Goal: Task Accomplishment & Management: Manage account settings

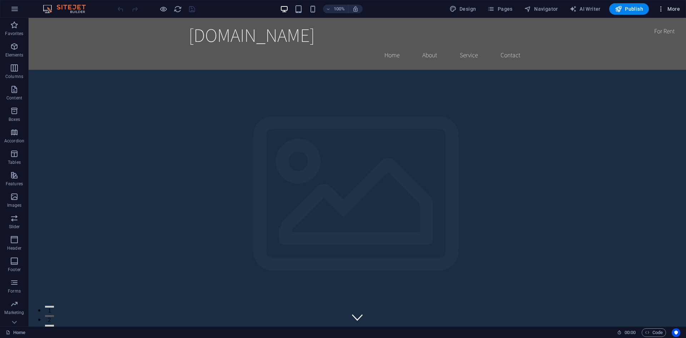
click at [671, 9] on span "More" at bounding box center [669, 8] width 23 height 7
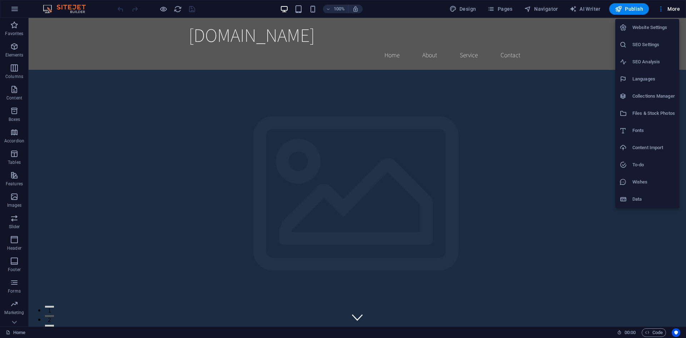
click at [641, 73] on li "Languages" at bounding box center [648, 78] width 64 height 17
select select "41"
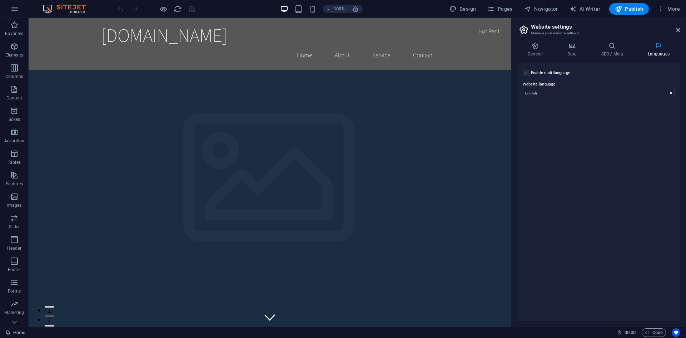
click at [528, 73] on label at bounding box center [526, 73] width 6 height 6
click at [0, 0] on input "Enable multilanguage To disable multilanguage delete all languages until only o…" at bounding box center [0, 0] width 0 height 0
click at [566, 127] on select "Abkhazian Afar Afrikaans Akan Albanian Amharic Arabic Aragonese Armenian Assame…" at bounding box center [598, 127] width 119 height 9
select select "148"
click at [539, 123] on select "Abkhazian Afar Afrikaans Akan Albanian Amharic Arabic Aragonese Armenian Assame…" at bounding box center [598, 127] width 119 height 9
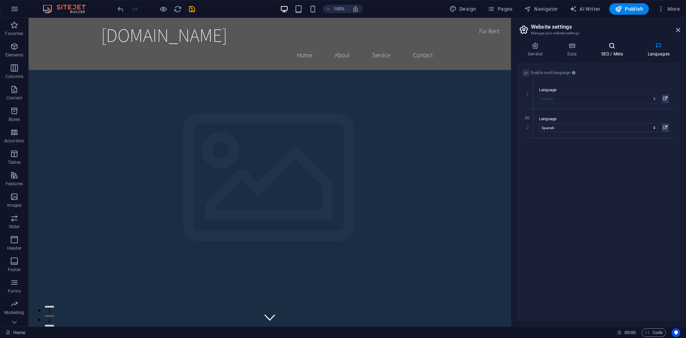
click at [607, 55] on h4 "SEO / Meta" at bounding box center [613, 49] width 46 height 15
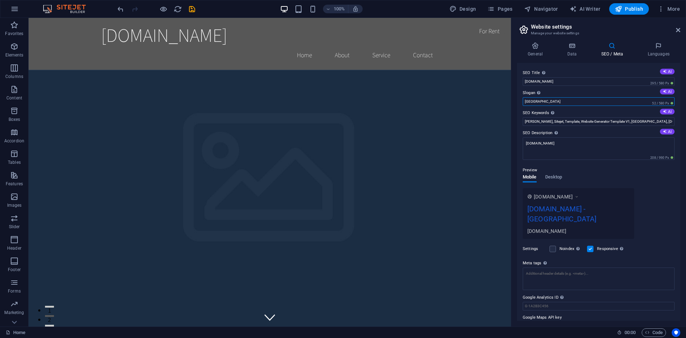
click at [601, 100] on input "[GEOGRAPHIC_DATA]" at bounding box center [599, 101] width 152 height 9
type input "Colombia"
click at [572, 54] on h4 "Data" at bounding box center [574, 49] width 34 height 15
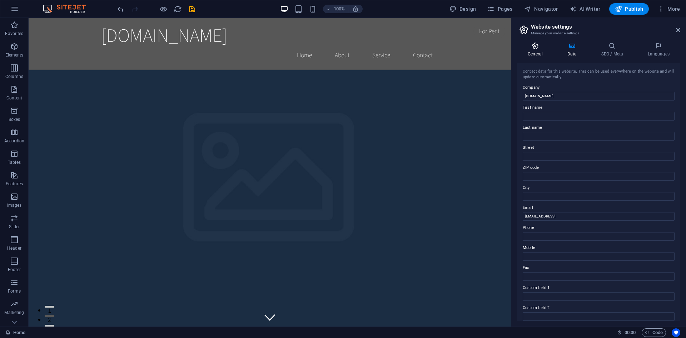
click at [535, 50] on h4 "General" at bounding box center [536, 49] width 39 height 15
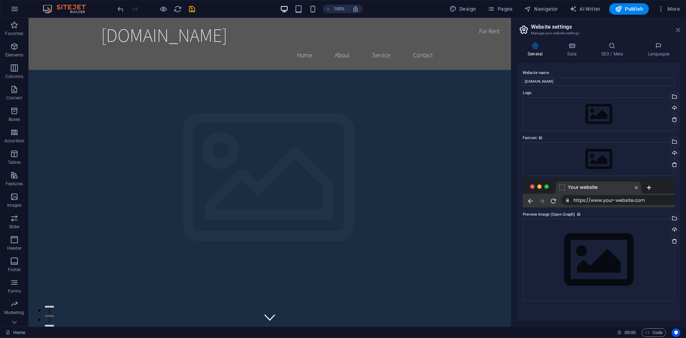
click at [679, 30] on icon at bounding box center [678, 30] width 4 height 6
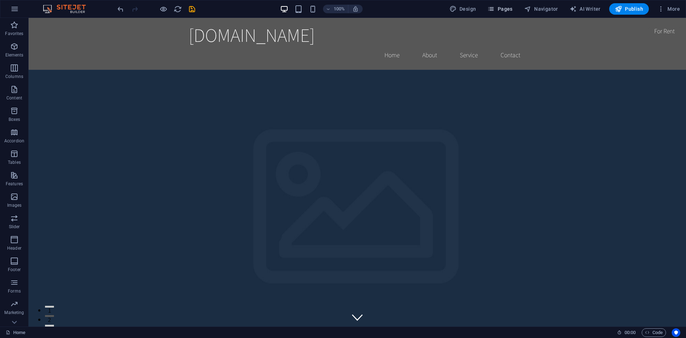
click at [506, 10] on span "Pages" at bounding box center [500, 8] width 25 height 7
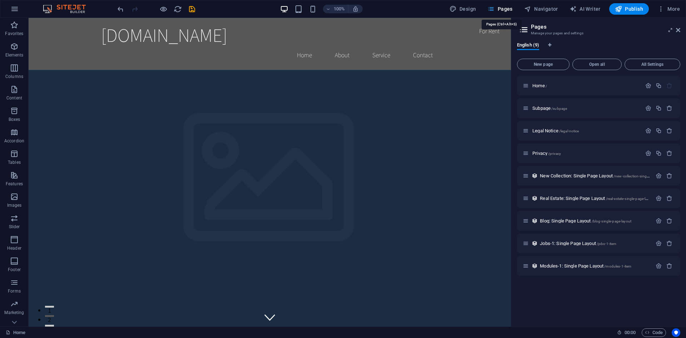
click at [506, 10] on span "Pages" at bounding box center [500, 8] width 25 height 7
click at [677, 32] on icon at bounding box center [678, 30] width 4 height 6
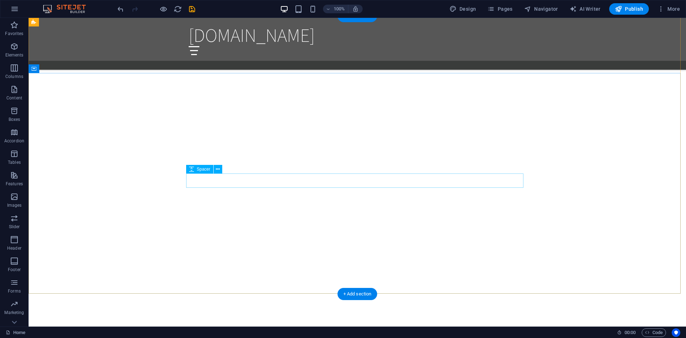
scroll to position [1079, 0]
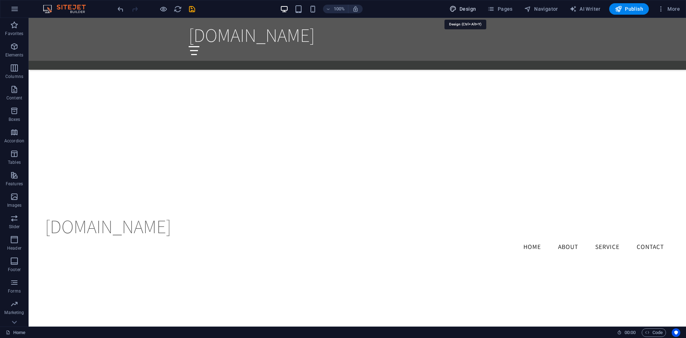
click at [469, 9] on span "Design" at bounding box center [463, 8] width 27 height 7
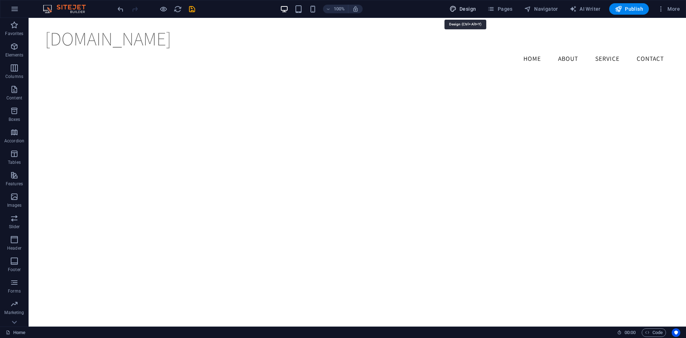
select select "rem"
select select "200"
select select "px"
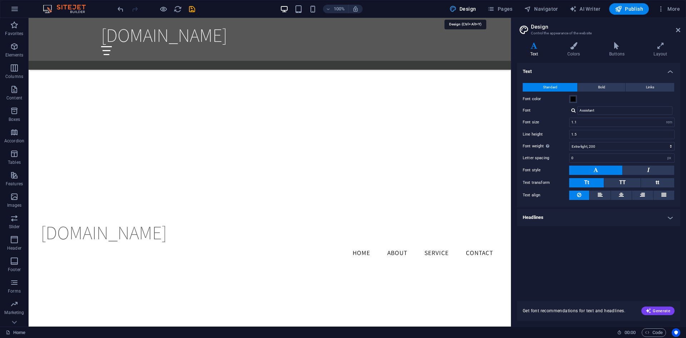
scroll to position [961, 0]
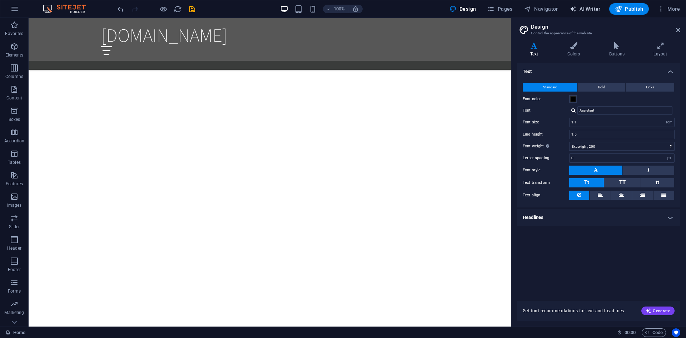
click at [587, 10] on span "AI Writer" at bounding box center [585, 8] width 31 height 7
select select "English"
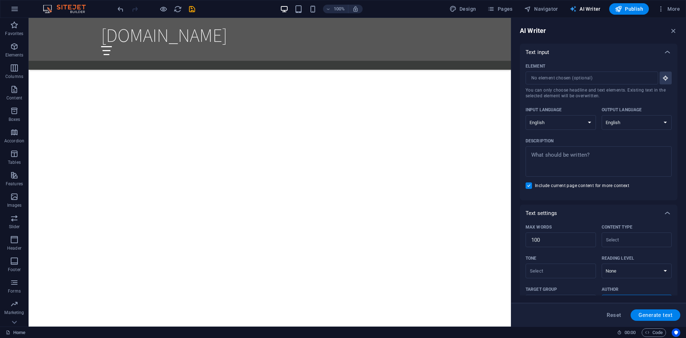
scroll to position [0, 0]
click at [648, 76] on input "Element ​ You can only choose headline and text elements. Existing text in the …" at bounding box center [590, 77] width 128 height 13
click at [618, 48] on div "Text input" at bounding box center [599, 52] width 158 height 17
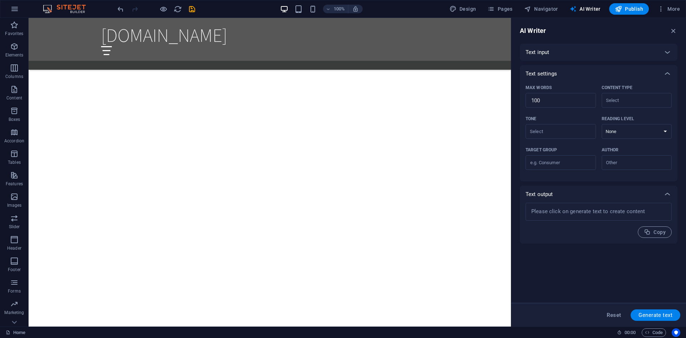
click at [598, 57] on div "Text input" at bounding box center [599, 52] width 158 height 17
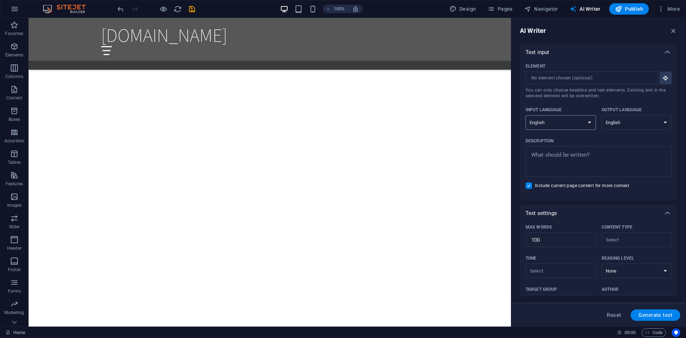
click at [572, 123] on select "Albanian Arabic Armenian Awadhi Azerbaijani Bashkir Basque Belarusian Bengali B…" at bounding box center [561, 122] width 70 height 15
select select "Spanish"
click at [526, 115] on select "Albanian Arabic Armenian Awadhi Azerbaijani Bashkir Basque Belarusian Bengali B…" at bounding box center [561, 122] width 70 height 15
click at [628, 124] on select "Albanian Arabic Armenian Awadhi Azerbaijani Bashkir Basque Belarusian Bengali B…" at bounding box center [637, 122] width 70 height 15
select select "Spanish"
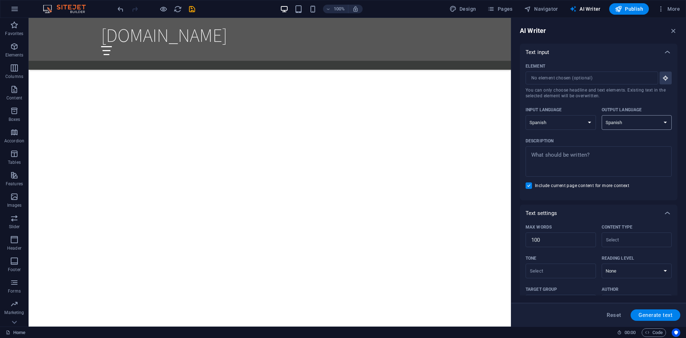
click at [602, 115] on select "Albanian Arabic Armenian Awadhi Azerbaijani Bashkir Basque Belarusian Bengali B…" at bounding box center [637, 122] width 70 height 15
click at [613, 137] on div "Description" at bounding box center [597, 140] width 143 height 11
click at [613, 150] on textarea "Description x ​" at bounding box center [598, 161] width 139 height 23
click at [664, 53] on icon at bounding box center [667, 52] width 9 height 9
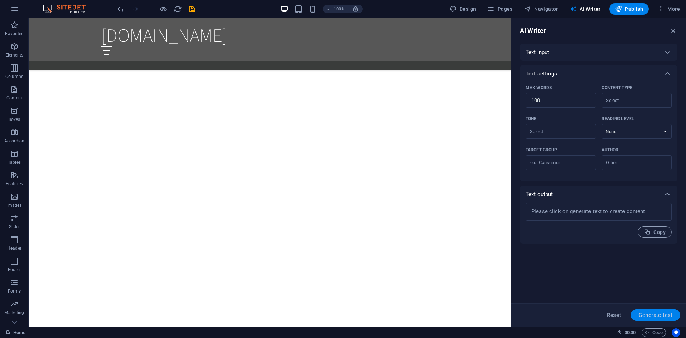
click at [648, 313] on span "Generate text" at bounding box center [656, 315] width 34 height 6
type textarea "x"
click at [653, 315] on span "Generate text" at bounding box center [656, 315] width 34 height 6
type textarea "x"
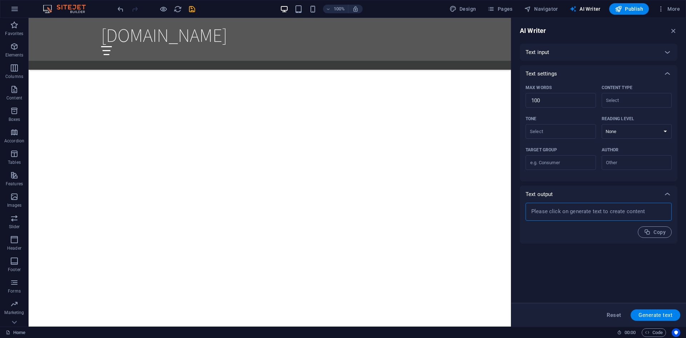
click at [585, 214] on textarea at bounding box center [598, 211] width 139 height 11
type textarea "x"
click at [72, 7] on img at bounding box center [68, 9] width 54 height 9
click at [120, 8] on icon "undo" at bounding box center [121, 9] width 8 height 8
drag, startPoint x: 120, startPoint y: 8, endPoint x: 541, endPoint y: 7, distance: 421.1
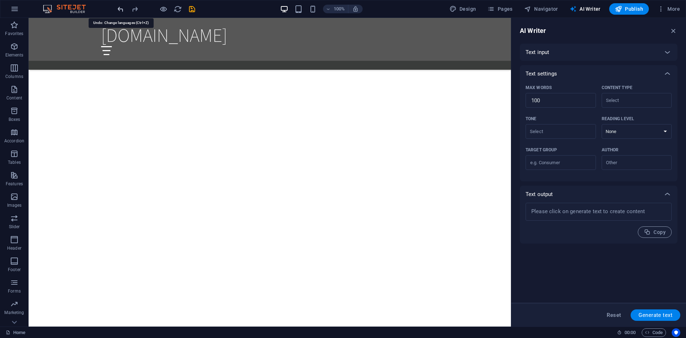
click at [121, 8] on icon "undo" at bounding box center [121, 9] width 8 height 8
click at [668, 7] on span "More" at bounding box center [669, 8] width 23 height 7
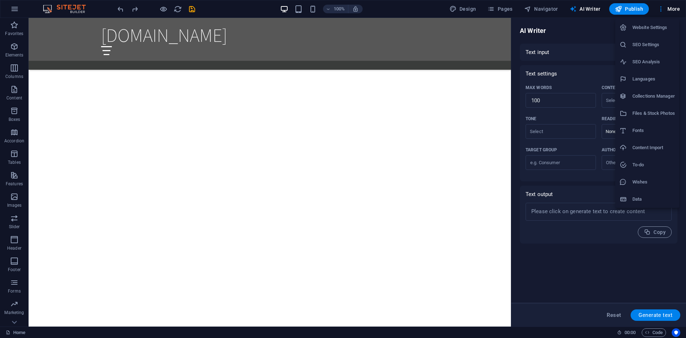
click at [659, 9] on div at bounding box center [343, 169] width 686 height 338
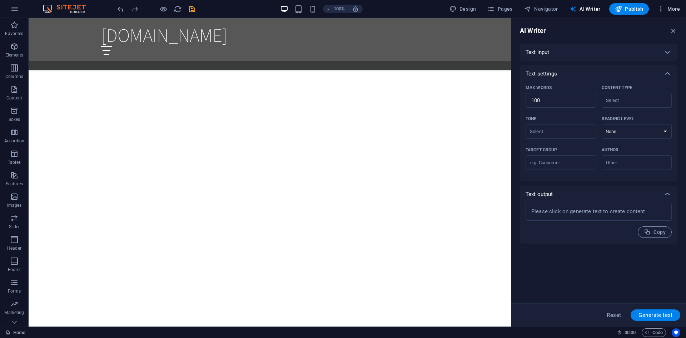
click at [661, 9] on icon "button" at bounding box center [661, 8] width 7 height 7
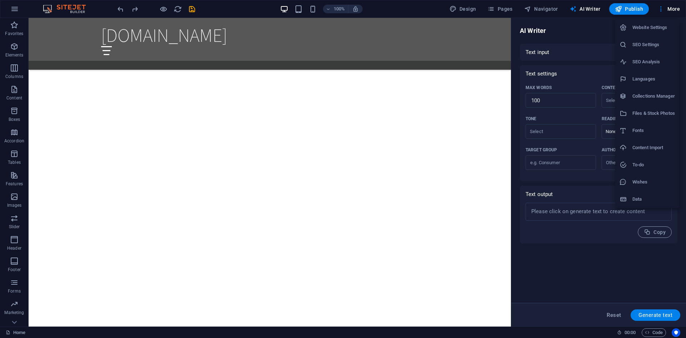
click at [613, 311] on div at bounding box center [343, 169] width 686 height 338
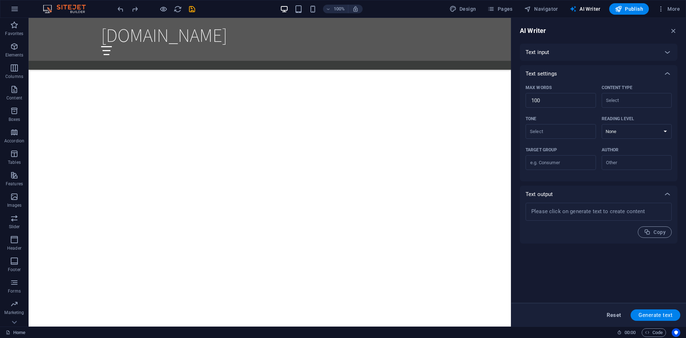
click at [612, 314] on span "Reset" at bounding box center [614, 315] width 14 height 6
select select "English"
type textarea "x"
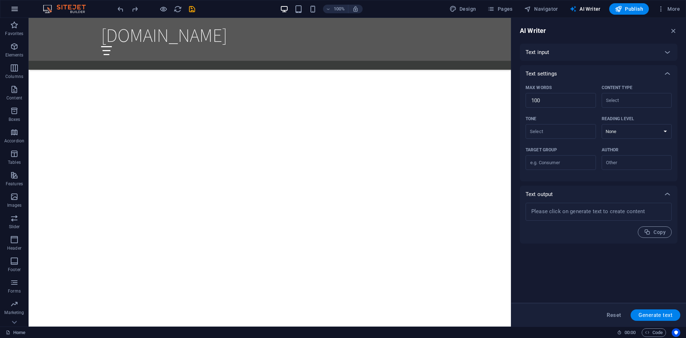
click at [19, 2] on button "button" at bounding box center [14, 8] width 17 height 17
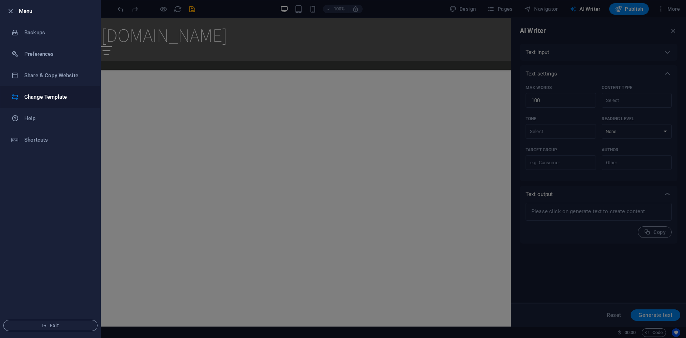
click at [53, 94] on h6 "Change Template" at bounding box center [57, 97] width 66 height 9
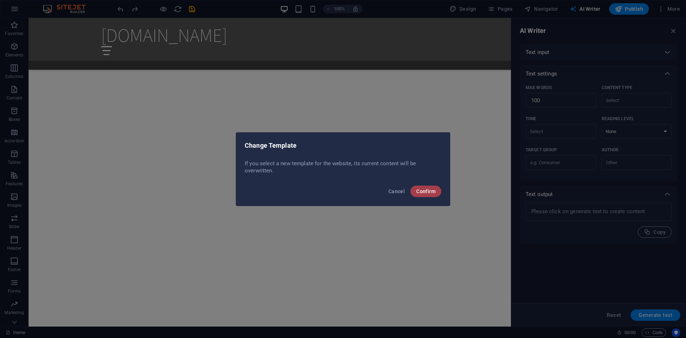
click at [419, 190] on span "Confirm" at bounding box center [425, 191] width 19 height 6
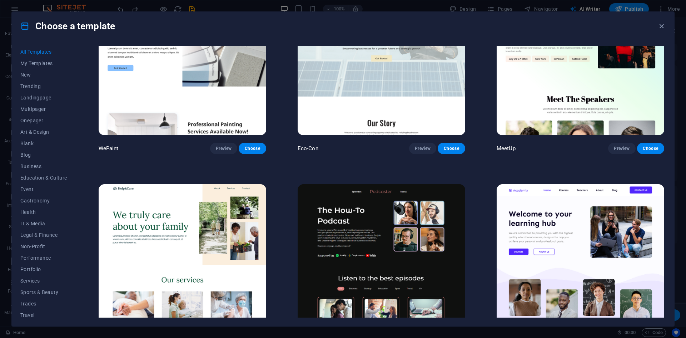
scroll to position [679, 0]
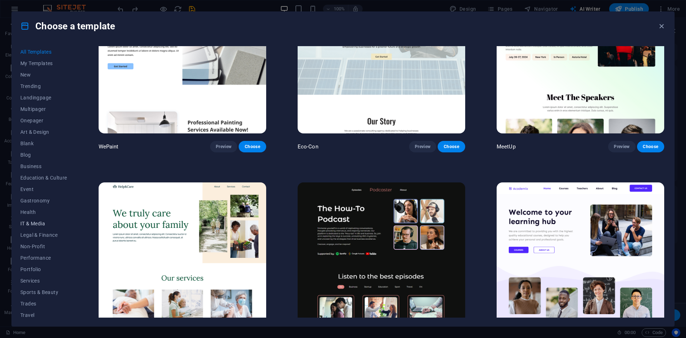
click at [41, 225] on span "IT & Media" at bounding box center [43, 224] width 47 height 6
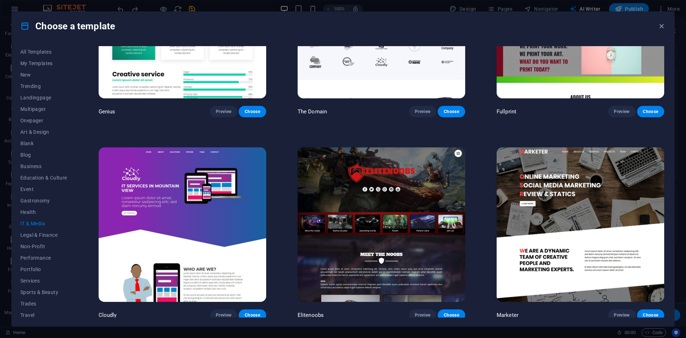
click at [554, 197] on img at bounding box center [581, 224] width 168 height 154
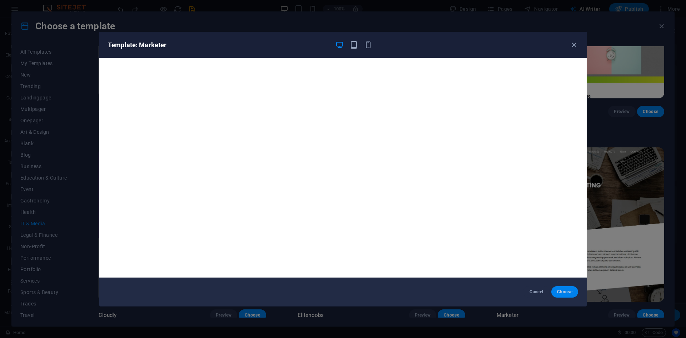
click at [565, 291] on span "Choose" at bounding box center [564, 292] width 15 height 6
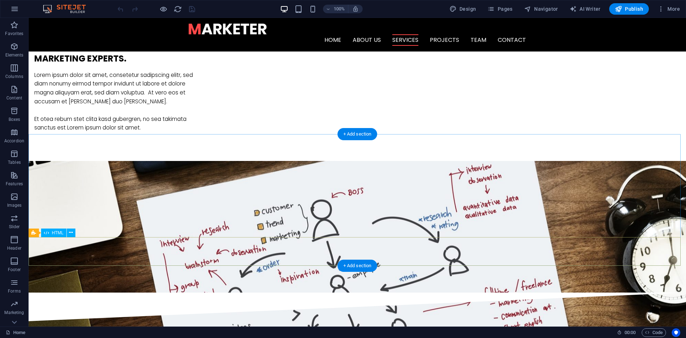
scroll to position [368, 0]
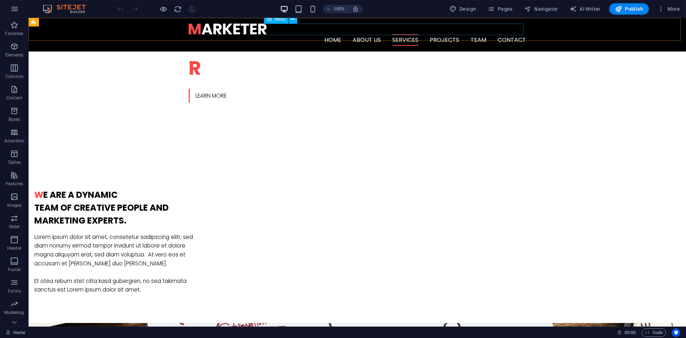
click at [403, 34] on nav "Home About us Services Projects Team Contact" at bounding box center [357, 39] width 337 height 11
click at [370, 34] on nav "Home About us Services Projects Team Contact" at bounding box center [357, 39] width 337 height 11
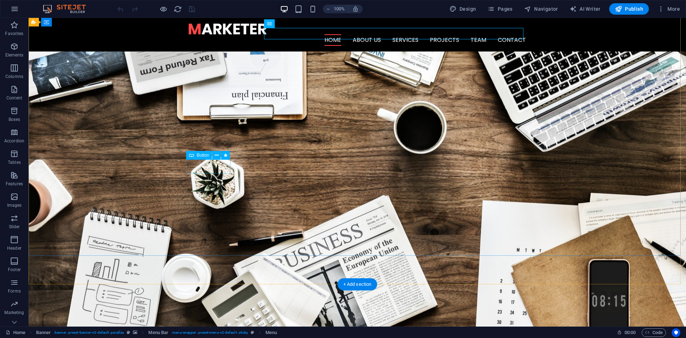
scroll to position [0, 0]
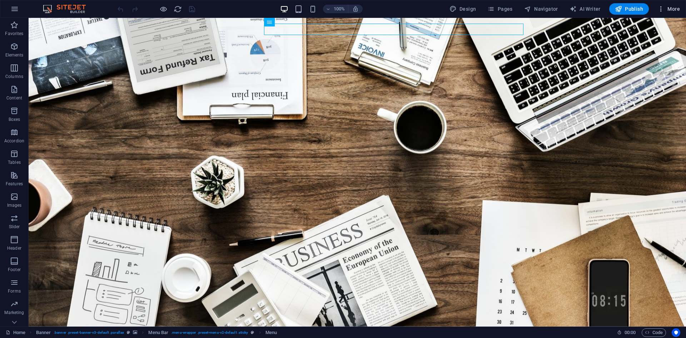
click at [673, 7] on span "More" at bounding box center [669, 8] width 23 height 7
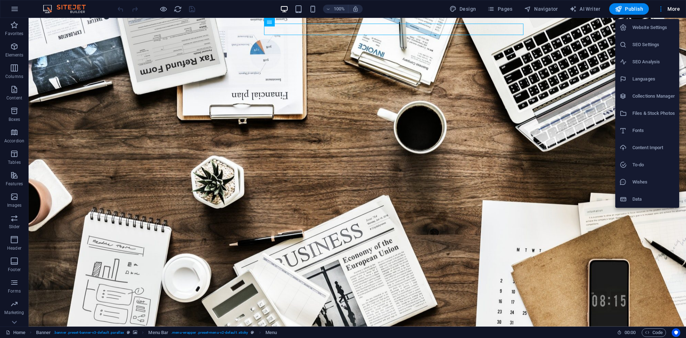
click at [7, 10] on div at bounding box center [343, 169] width 686 height 338
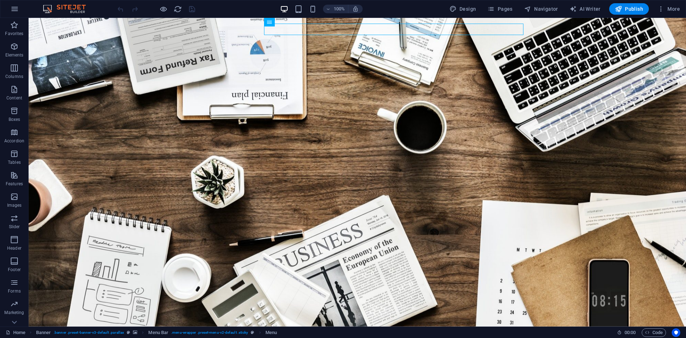
click at [11, 10] on icon "button" at bounding box center [14, 9] width 9 height 9
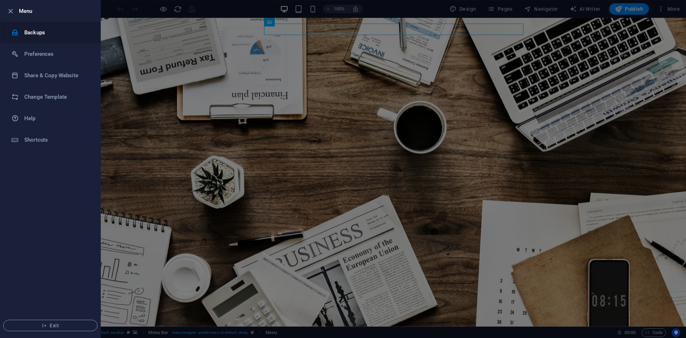
click at [29, 35] on h6 "Backups" at bounding box center [57, 32] width 66 height 9
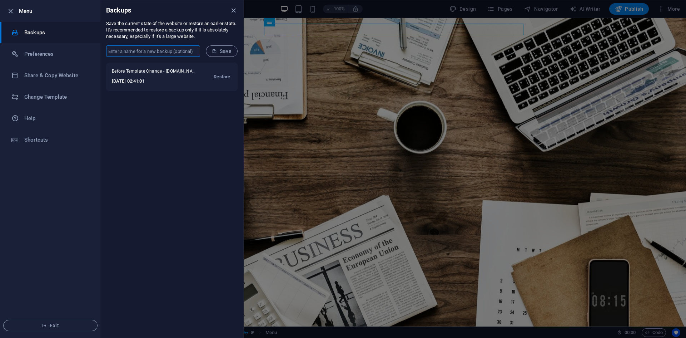
click at [131, 51] on input "text" at bounding box center [153, 50] width 94 height 11
type input "Marketer - Simple Template"
click at [222, 54] on button "Save" at bounding box center [222, 50] width 32 height 11
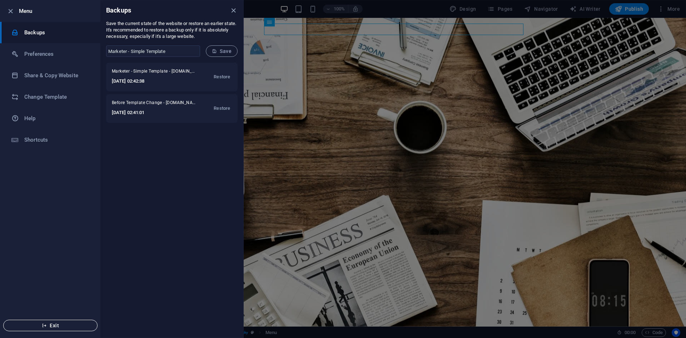
click at [53, 322] on span "Exit" at bounding box center [50, 325] width 82 height 6
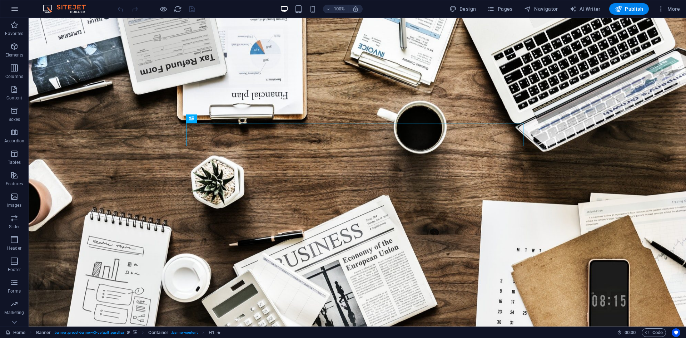
click at [16, 9] on icon "button" at bounding box center [14, 9] width 9 height 9
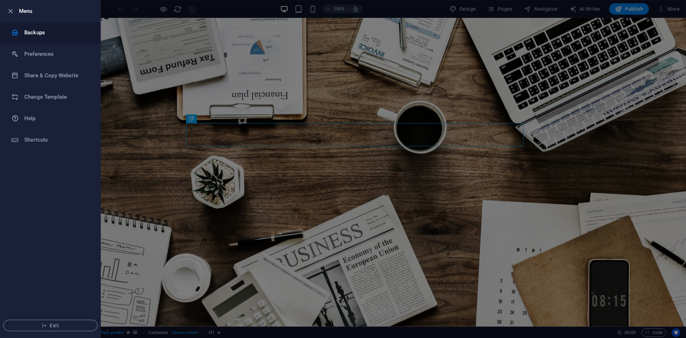
click at [34, 36] on h6 "Backups" at bounding box center [57, 32] width 66 height 9
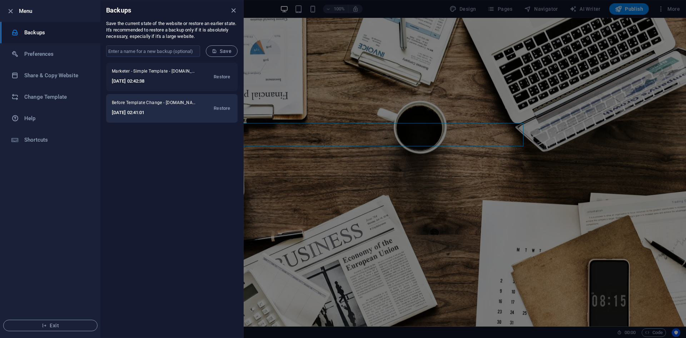
click at [174, 109] on h6 "2025-10-02 02:41:01" at bounding box center [155, 112] width 86 height 9
click at [219, 108] on span "Restore" at bounding box center [222, 108] width 16 height 9
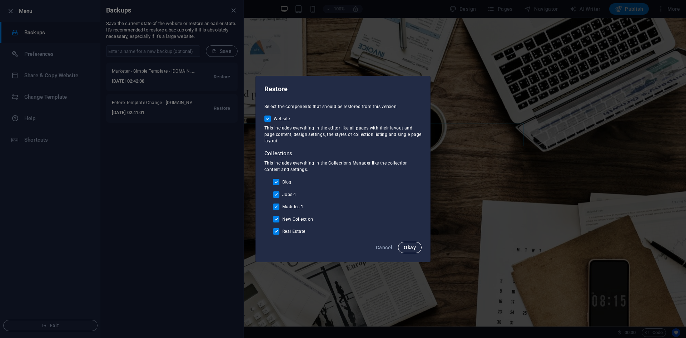
click at [415, 248] on span "Okay" at bounding box center [410, 247] width 12 height 6
checkbox input "false"
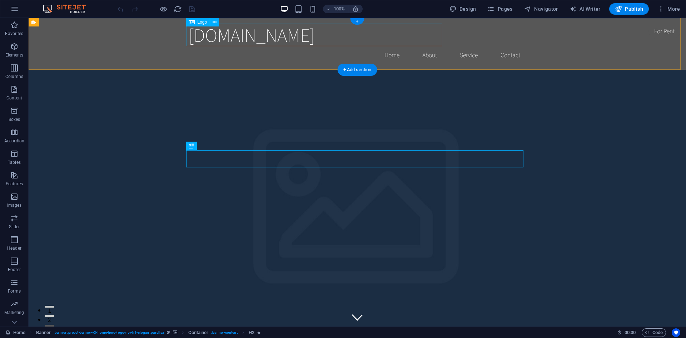
click at [301, 38] on div "[DOMAIN_NAME]" at bounding box center [357, 35] width 337 height 23
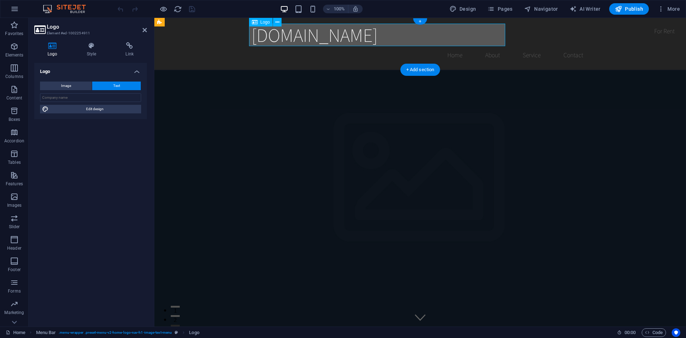
click at [461, 36] on div "[DOMAIN_NAME]" at bounding box center [420, 35] width 337 height 23
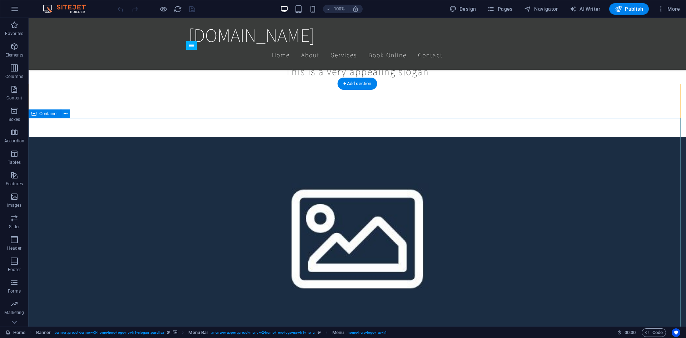
scroll to position [322, 0]
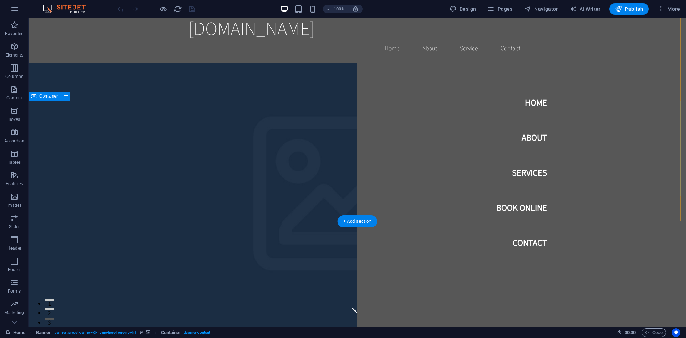
scroll to position [0, 0]
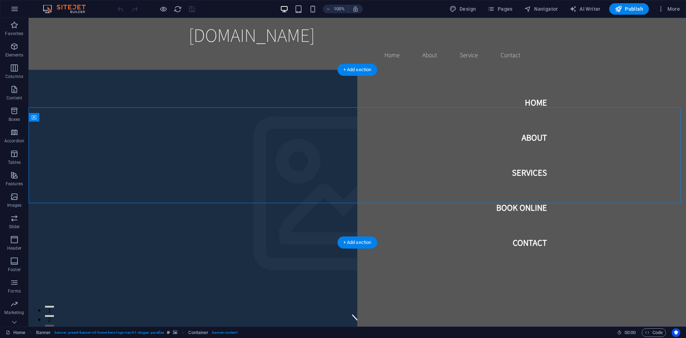
click at [99, 238] on figure at bounding box center [358, 224] width 658 height 308
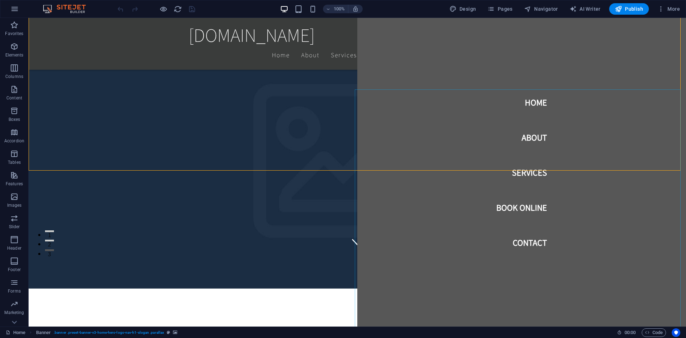
scroll to position [71, 0]
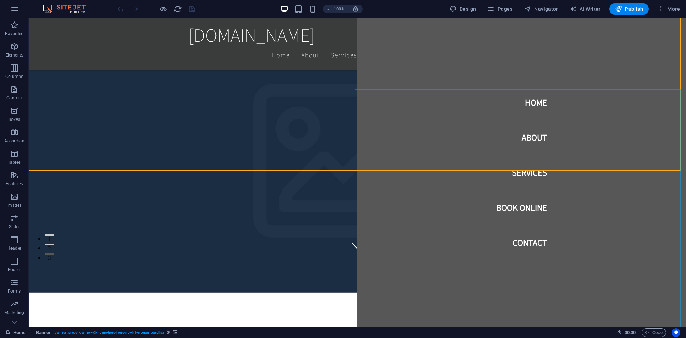
click at [460, 76] on nav "Home About Services Book Online Contact" at bounding box center [521, 172] width 329 height 308
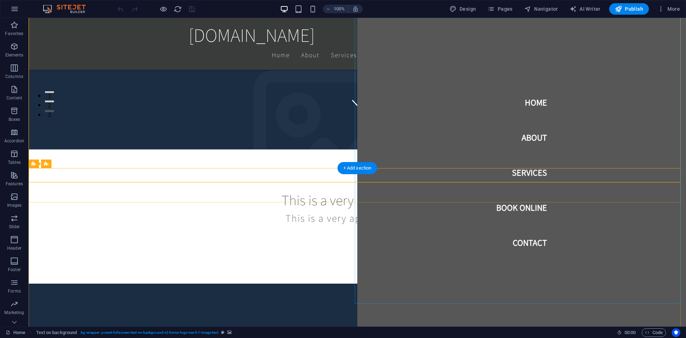
scroll to position [357, 0]
